Goal: Information Seeking & Learning: Find specific fact

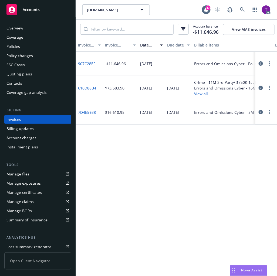
drag, startPoint x: 271, startPoint y: 0, endPoint x: 230, endPoint y: 146, distance: 152.0
click at [230, 146] on div "Invoice ID Invoice amount Date issued Due date Billable items Description Clien…" at bounding box center [176, 158] width 201 height 238
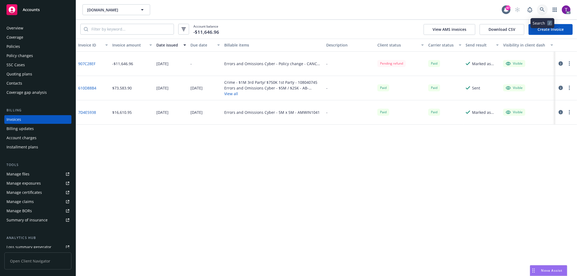
click at [544, 12] on icon at bounding box center [542, 9] width 5 height 5
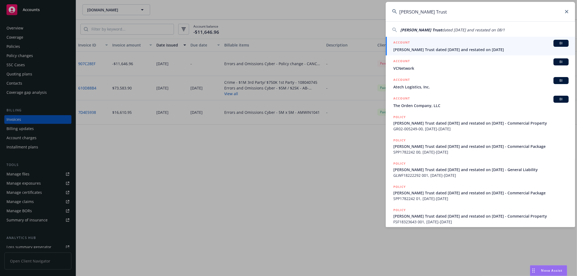
type input "[PERSON_NAME] Trust"
click at [436, 47] on span "[PERSON_NAME] Trust dated [DATE] and restated on [DATE]" at bounding box center [480, 50] width 175 height 6
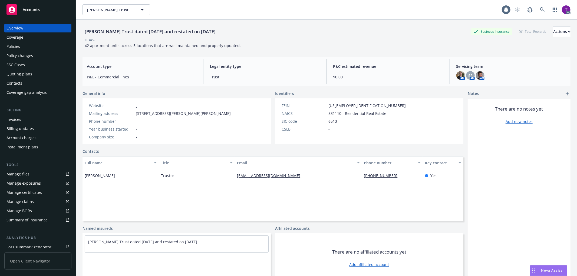
click at [8, 118] on div "Invoices" at bounding box center [13, 119] width 15 height 9
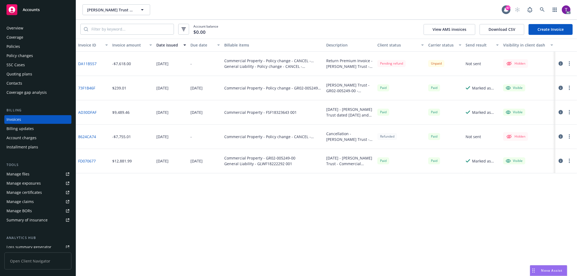
click at [124, 45] on div "Invoice amount" at bounding box center [129, 45] width 34 height 6
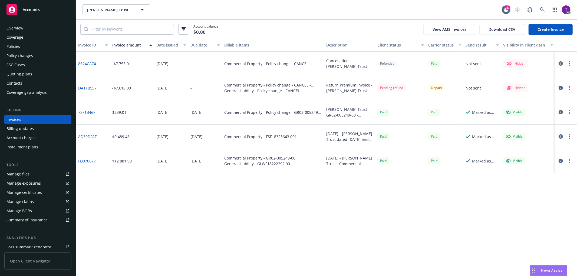
click at [88, 88] on link "DA11B557" at bounding box center [87, 88] width 18 height 6
drag, startPoint x: 100, startPoint y: 87, endPoint x: 78, endPoint y: 88, distance: 21.1
click at [78, 88] on div "DA11B557" at bounding box center [93, 88] width 34 height 24
copy link "DA11B557"
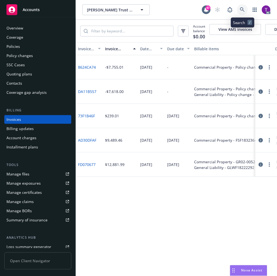
click at [245, 8] on icon at bounding box center [242, 9] width 5 height 5
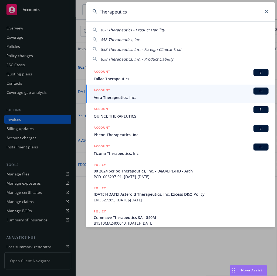
click at [101, 10] on input "Therapeutics" at bounding box center [180, 11] width 189 height 19
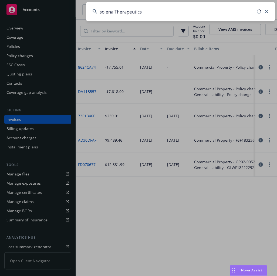
type input "solena Therapeutics"
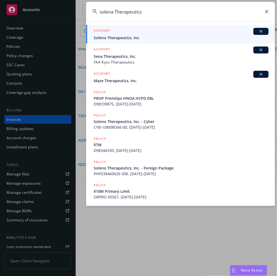
click at [120, 34] on div "ACCOUNT BI" at bounding box center [181, 31] width 175 height 7
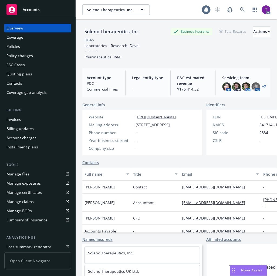
click at [31, 119] on div "Invoices" at bounding box center [37, 119] width 63 height 9
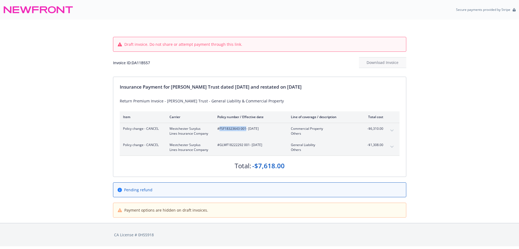
drag, startPoint x: 246, startPoint y: 129, endPoint x: 220, endPoint y: 131, distance: 25.8
click at [220, 131] on div "#FSF18323643 001 - 07/07/2025" at bounding box center [249, 131] width 65 height 10
copy span "FSF18323643 001"
drag, startPoint x: 249, startPoint y: 146, endPoint x: 220, endPoint y: 148, distance: 29.0
click at [220, 148] on div "#GLWF18222292 001 - 07/07/2025" at bounding box center [249, 147] width 65 height 10
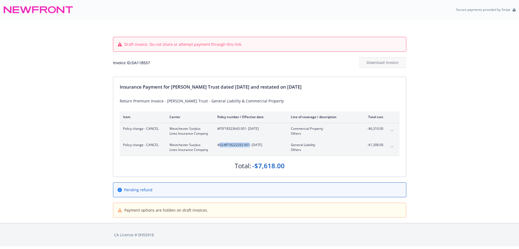
copy span "GLWF18222292 001"
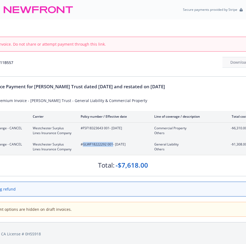
copy span "GLWF18222292 001"
drag, startPoint x: 109, startPoint y: 129, endPoint x: 82, endPoint y: 129, distance: 26.2
click at [82, 129] on span "#FSF18323643 001 - 07/07/2025" at bounding box center [113, 128] width 65 height 5
copy span "FSF18323643 001"
